Goal: Navigation & Orientation: Find specific page/section

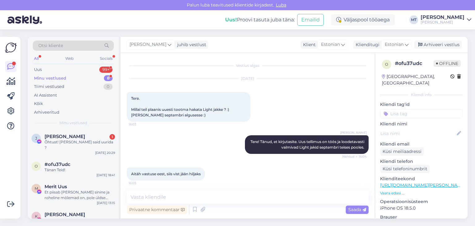
scroll to position [548, 0]
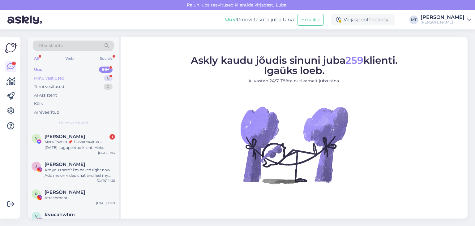
click at [54, 77] on div "Minu vestlused" at bounding box center [49, 78] width 31 height 6
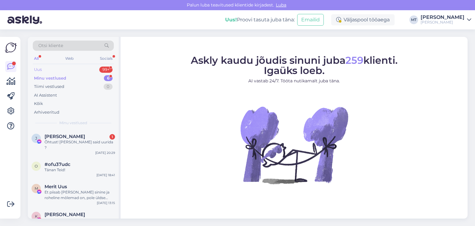
click at [40, 69] on div "Uus" at bounding box center [38, 69] width 8 height 6
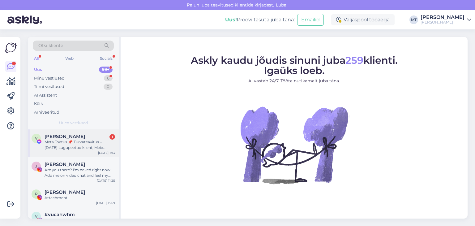
click at [57, 143] on div "Meta Toetus 📌 Turvateavitus – [DATE] Lugupeetud klient, Meie süsteem on registr…" at bounding box center [80, 144] width 70 height 11
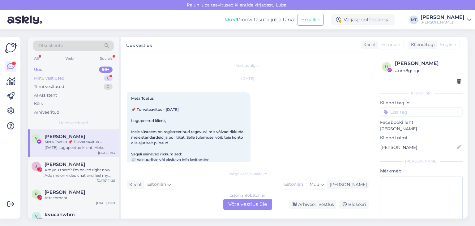
click at [49, 77] on div "Minu vestlused" at bounding box center [49, 78] width 31 height 6
